Goal: Use online tool/utility: Utilize a website feature to perform a specific function

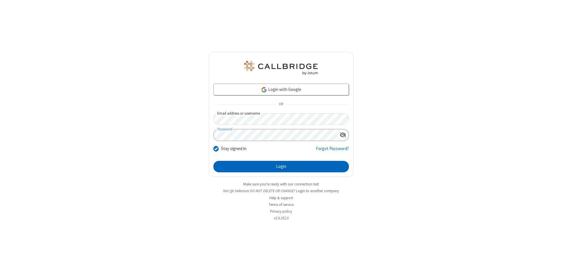
click at [281, 167] on button "Login" at bounding box center [282, 167] width 136 height 12
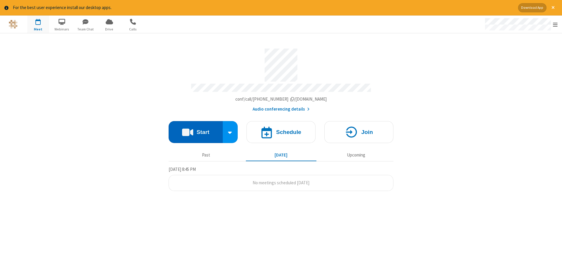
click at [196, 130] on button "Start" at bounding box center [196, 132] width 54 height 22
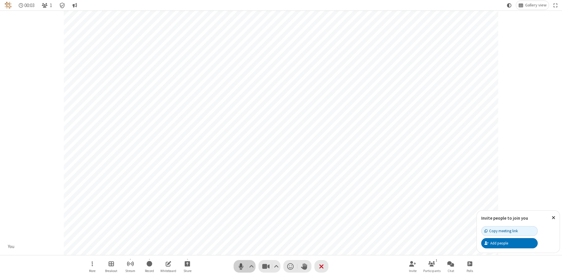
click at [241, 267] on span "Mute (Alt+A)" at bounding box center [241, 266] width 9 height 8
click at [241, 267] on span "Unmute (Alt+A)" at bounding box center [241, 266] width 9 height 8
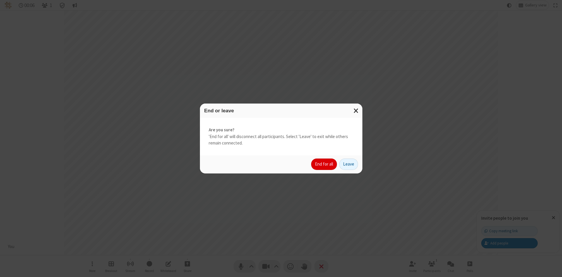
click at [325, 164] on button "End for all" at bounding box center [324, 165] width 26 height 12
